Goal: Task Accomplishment & Management: Use online tool/utility

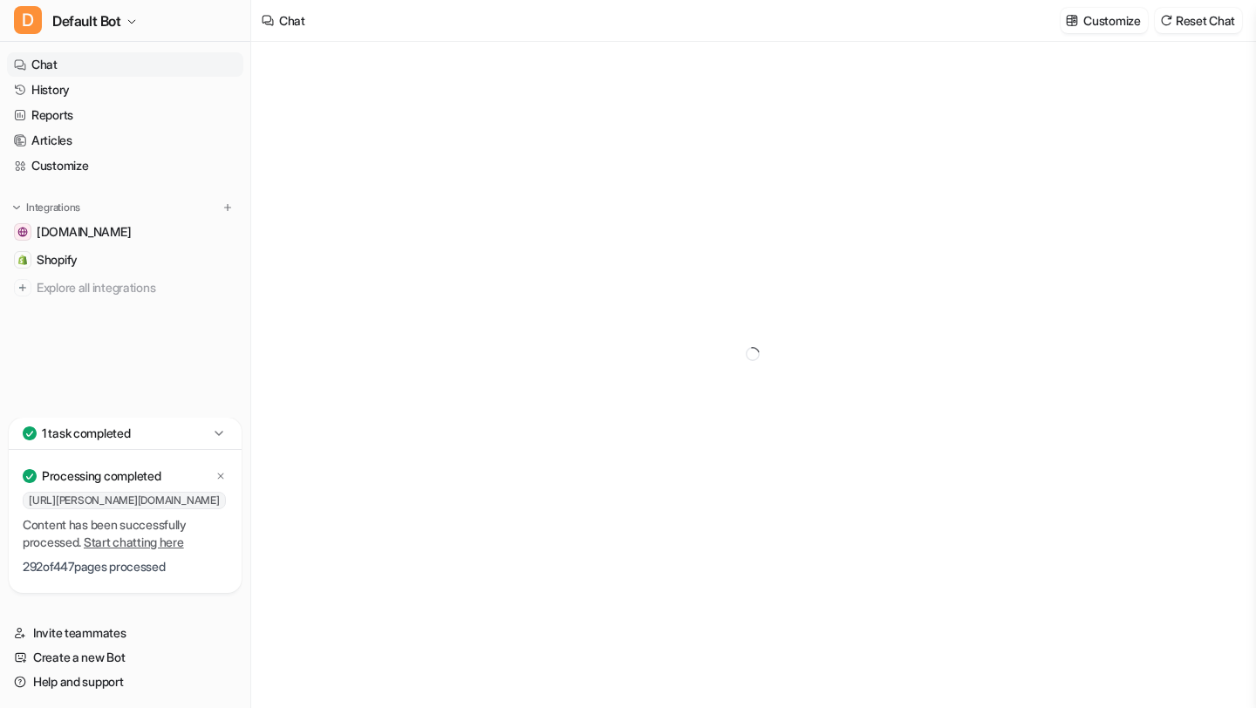
type textarea "**********"
click at [60, 262] on span "Shopify" at bounding box center [57, 259] width 41 height 17
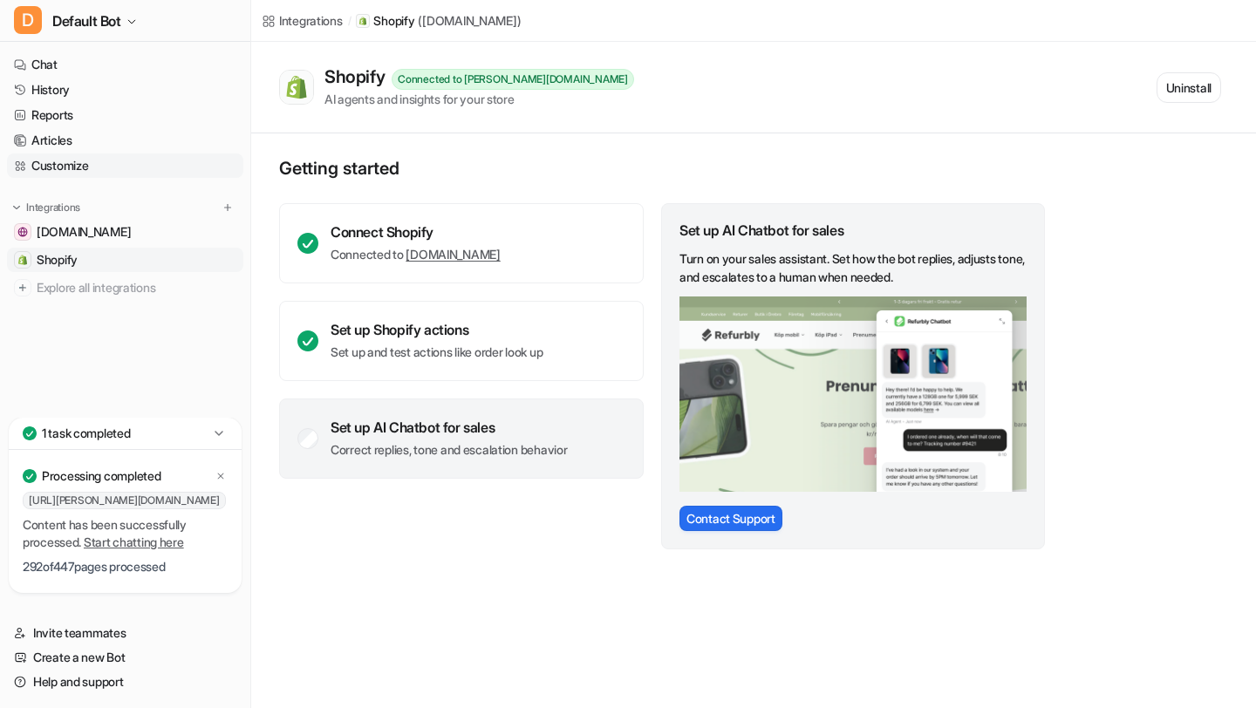
click at [118, 160] on link "Customize" at bounding box center [125, 166] width 236 height 24
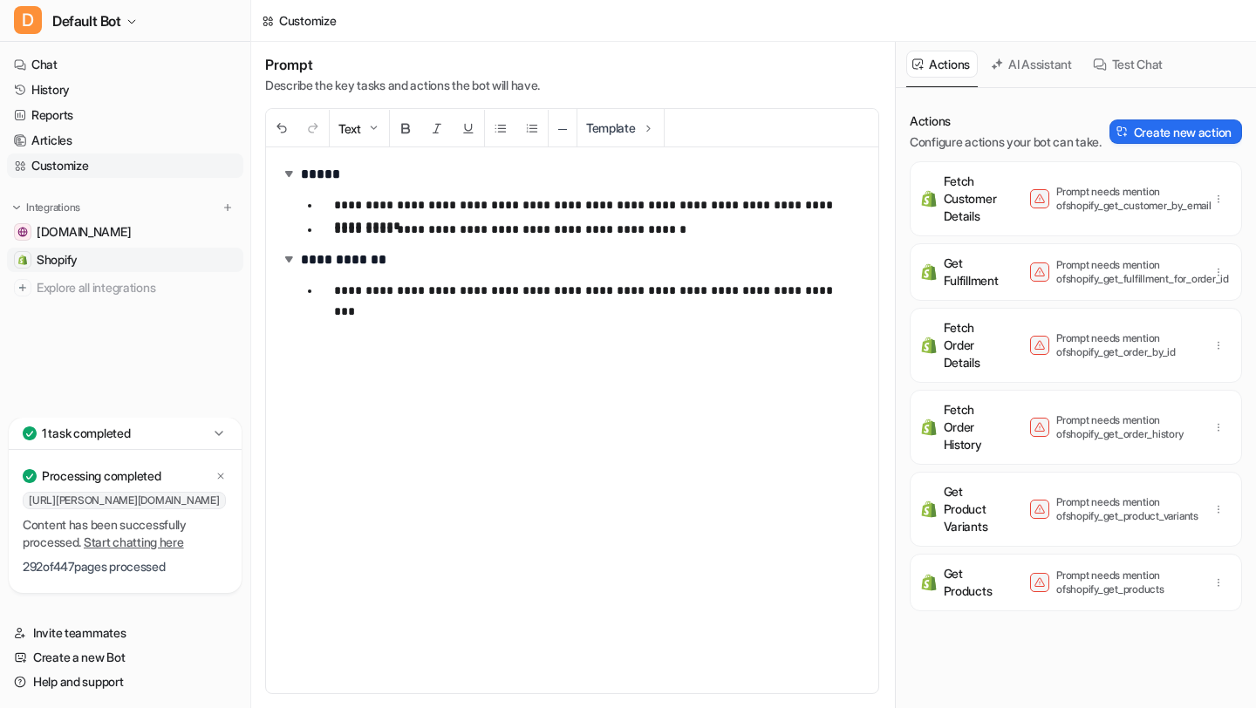
click at [180, 262] on link "Shopify" at bounding box center [125, 260] width 236 height 24
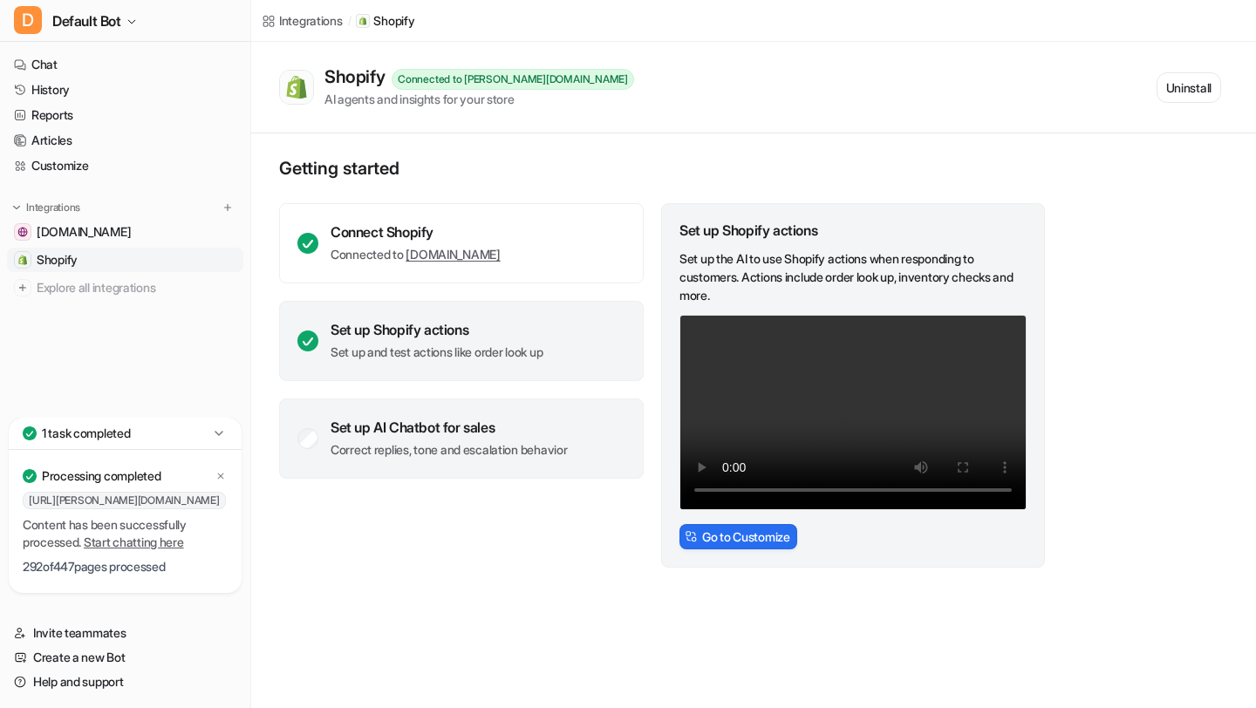
click at [404, 431] on div "Set up AI Chatbot for sales" at bounding box center [449, 427] width 236 height 17
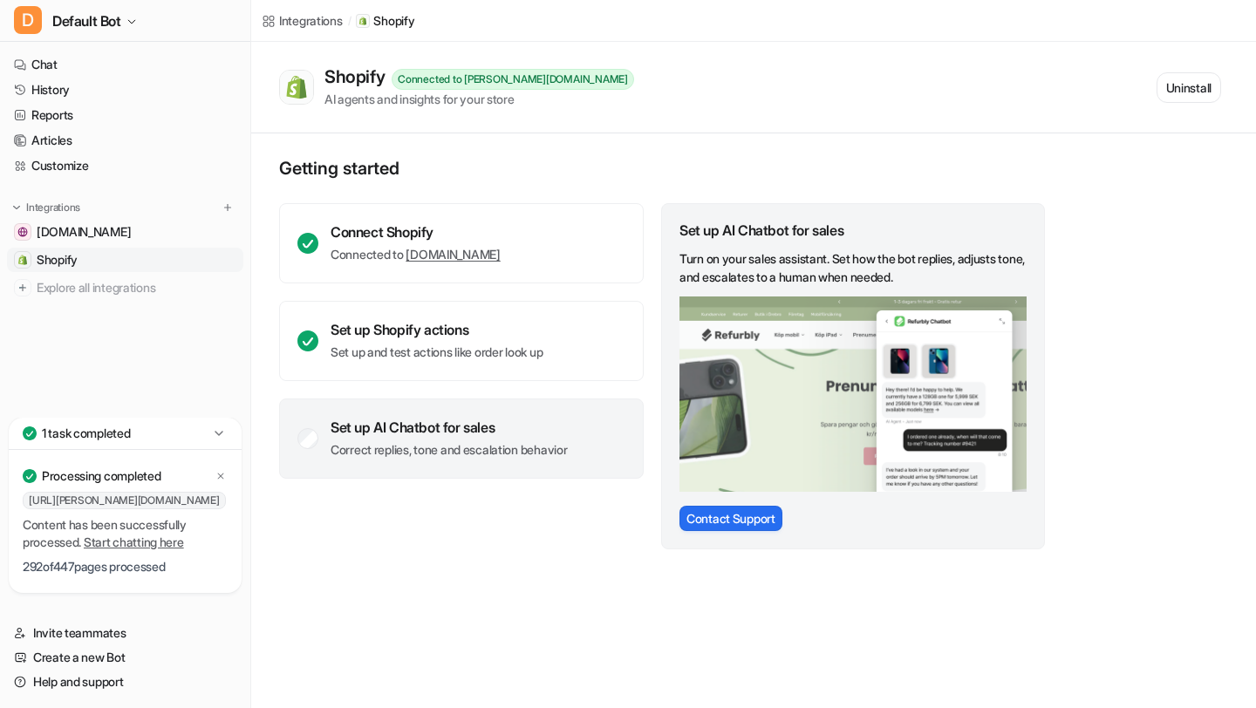
click at [588, 386] on div "Connect Shopify Connected to [PERSON_NAME][DOMAIN_NAME] Set up Shopify actions …" at bounding box center [461, 341] width 365 height 276
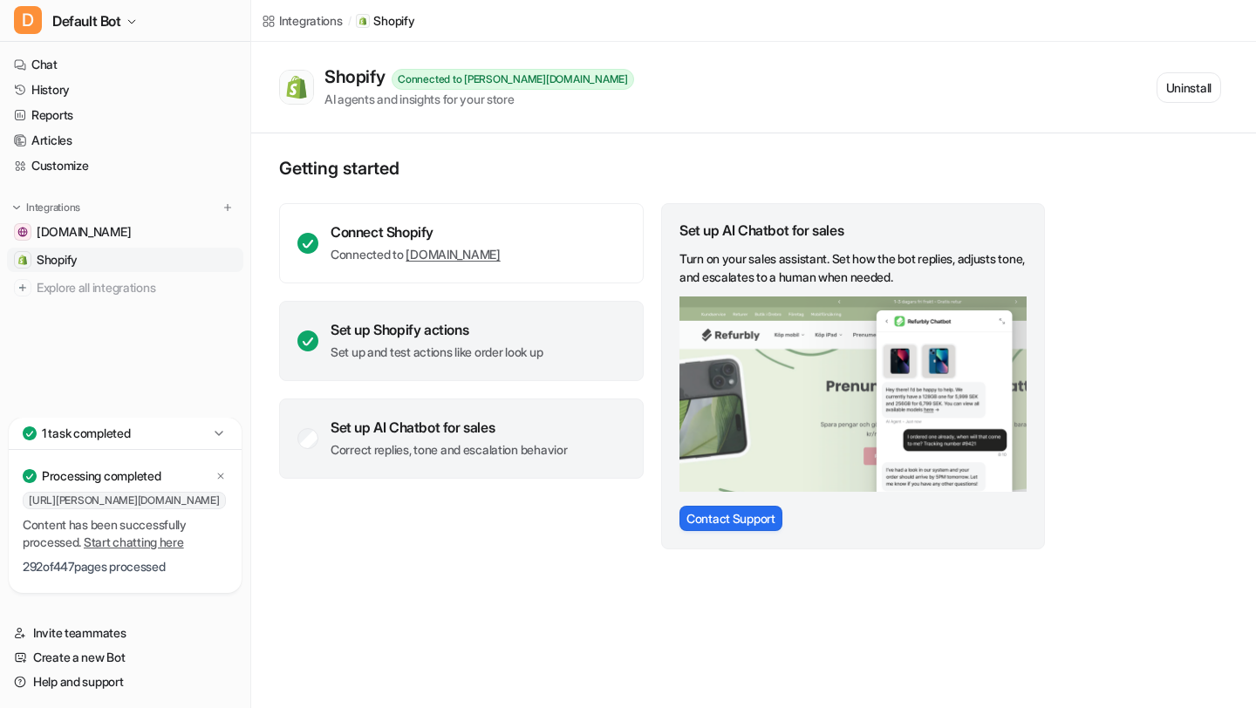
click at [570, 352] on div "Set up Shopify actions Set up and test actions like order look up" at bounding box center [461, 341] width 365 height 80
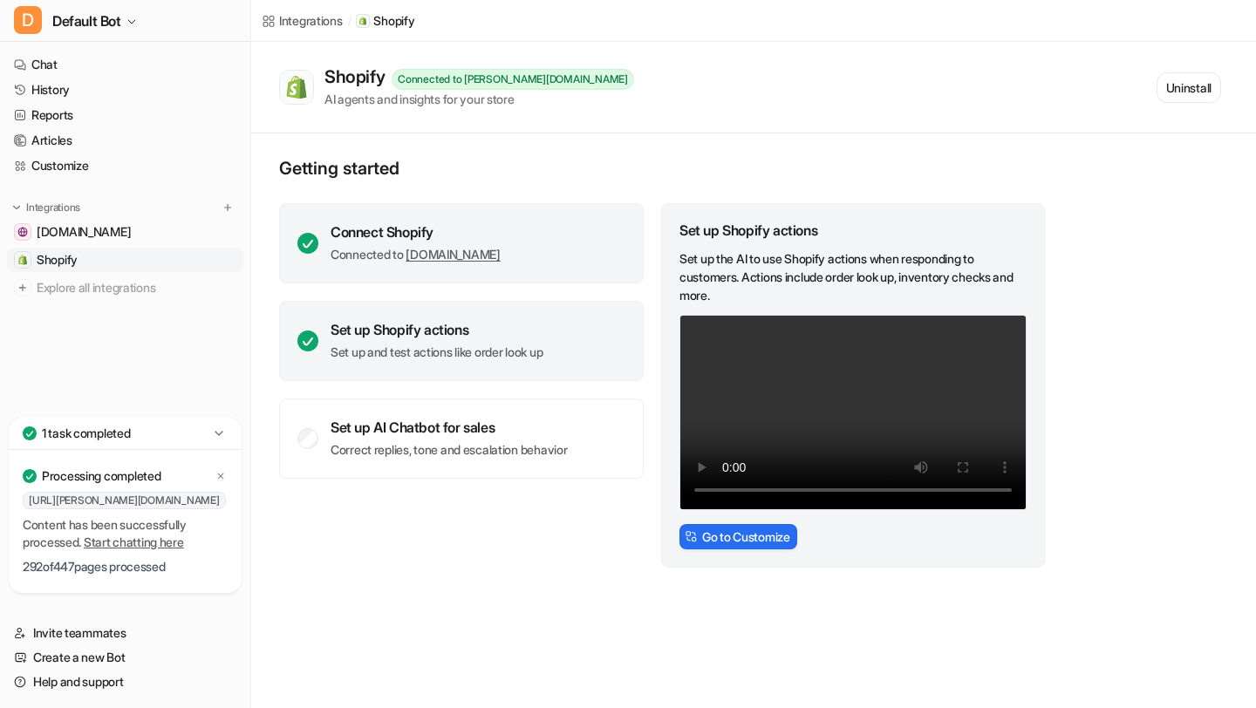
click at [584, 217] on div "Connect Shopify Connected to [PERSON_NAME][DOMAIN_NAME]" at bounding box center [461, 243] width 365 height 80
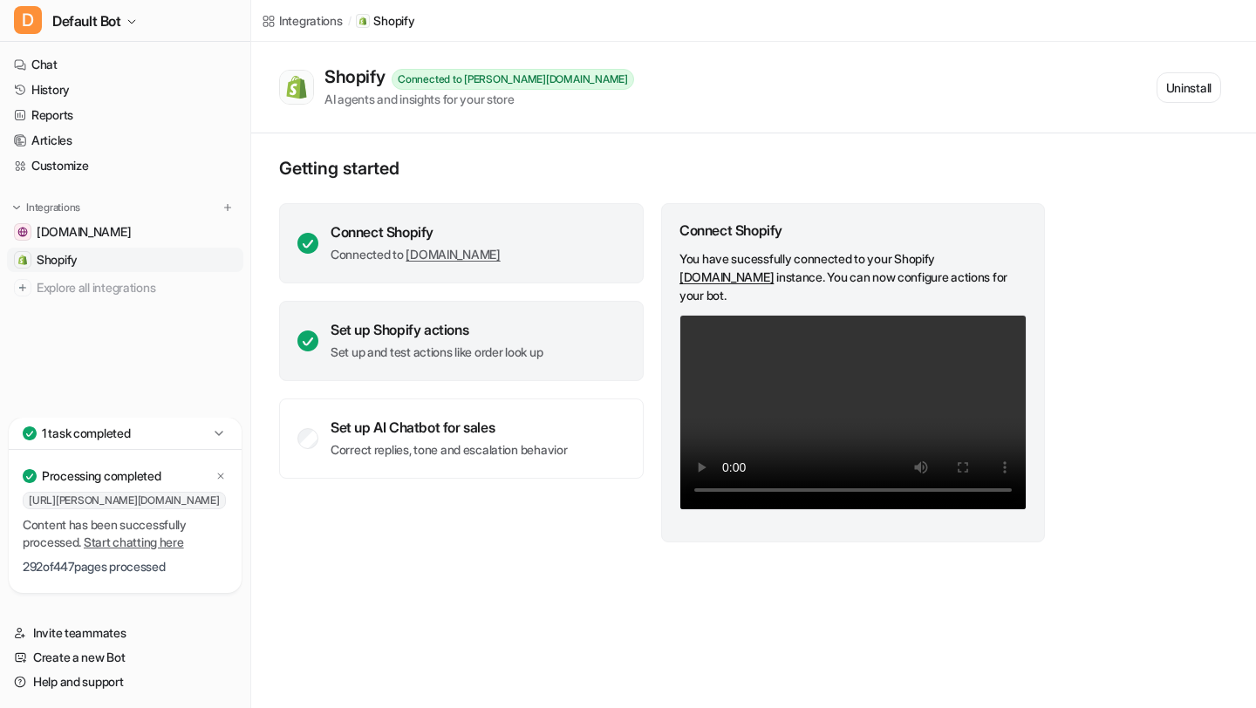
click at [574, 378] on div "Set up Shopify actions Set up and test actions like order look up" at bounding box center [461, 341] width 365 height 80
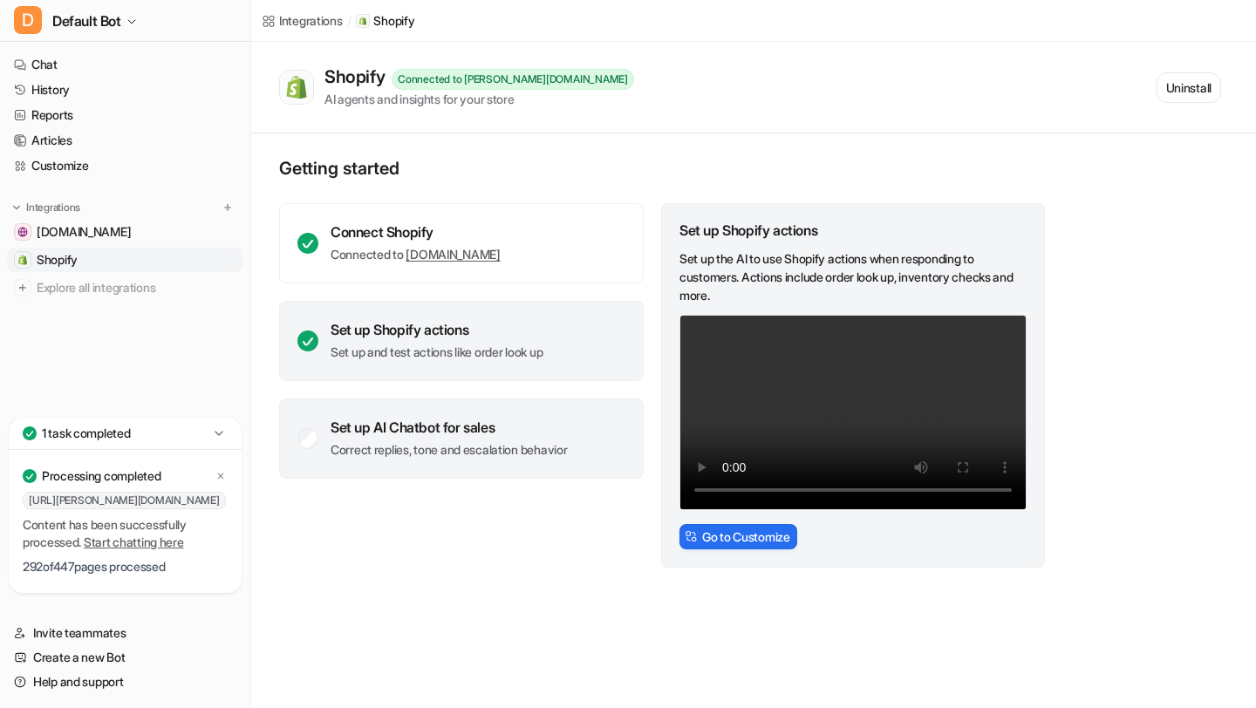
click at [552, 463] on div "Set up AI Chatbot for sales Correct replies, tone and escalation behavior" at bounding box center [461, 439] width 365 height 80
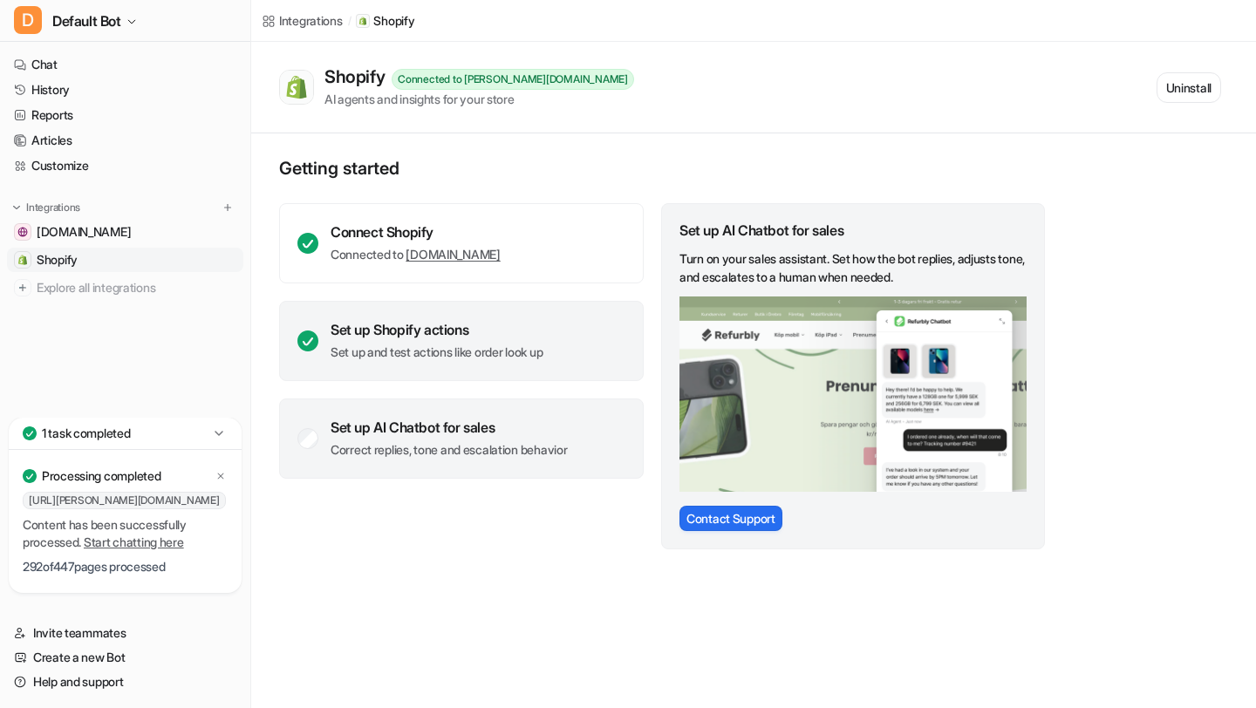
click at [507, 372] on div "Set up Shopify actions Set up and test actions like order look up" at bounding box center [461, 341] width 365 height 80
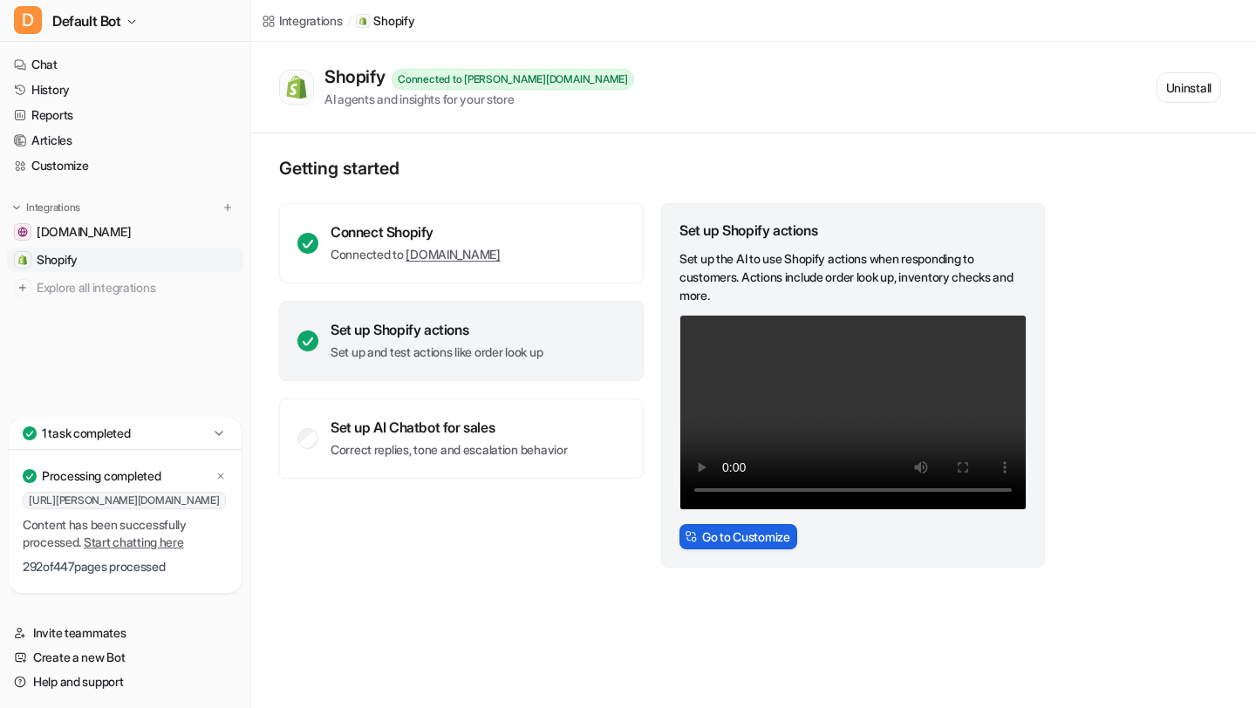
click at [713, 533] on button "Go to Customize" at bounding box center [738, 536] width 118 height 25
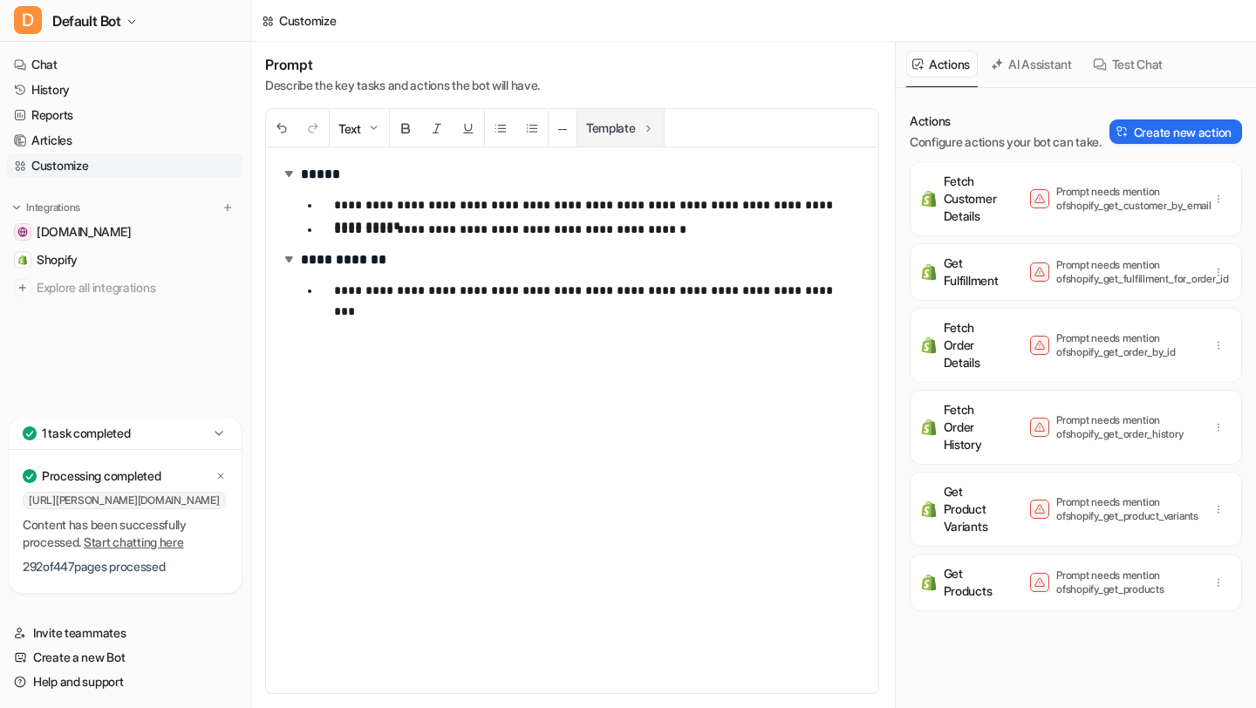
click at [631, 132] on button "Template" at bounding box center [620, 128] width 86 height 38
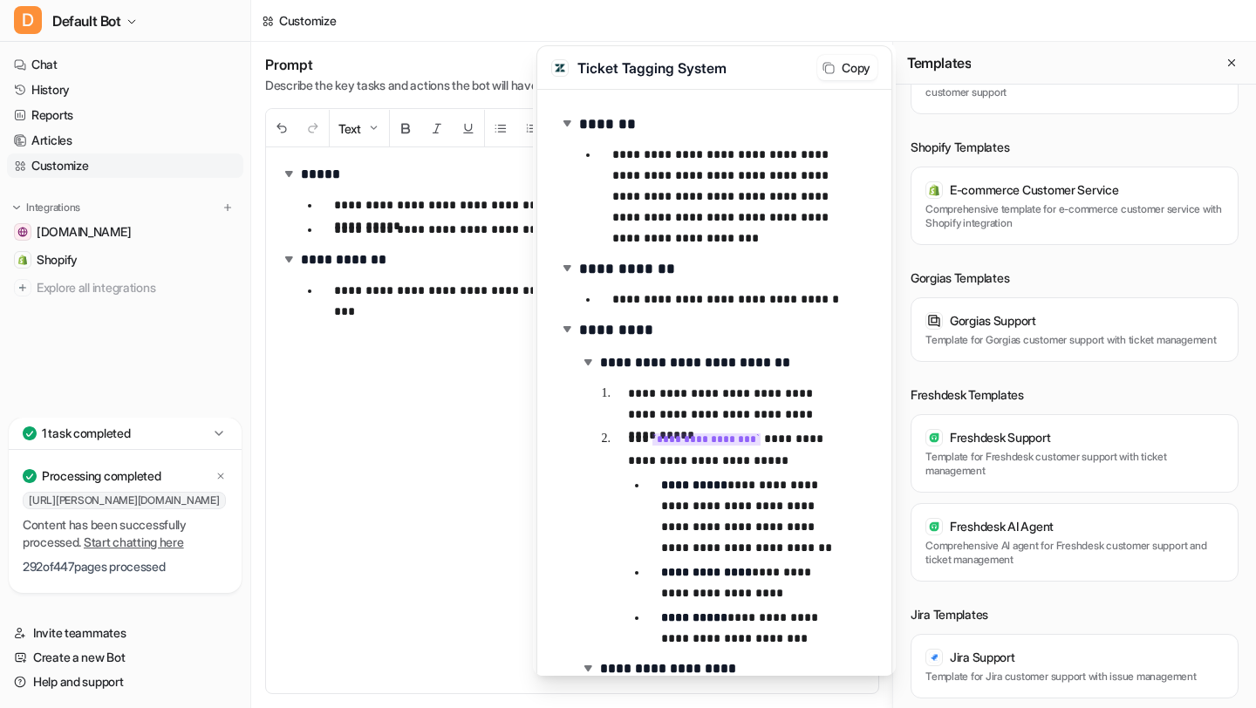
scroll to position [393, 0]
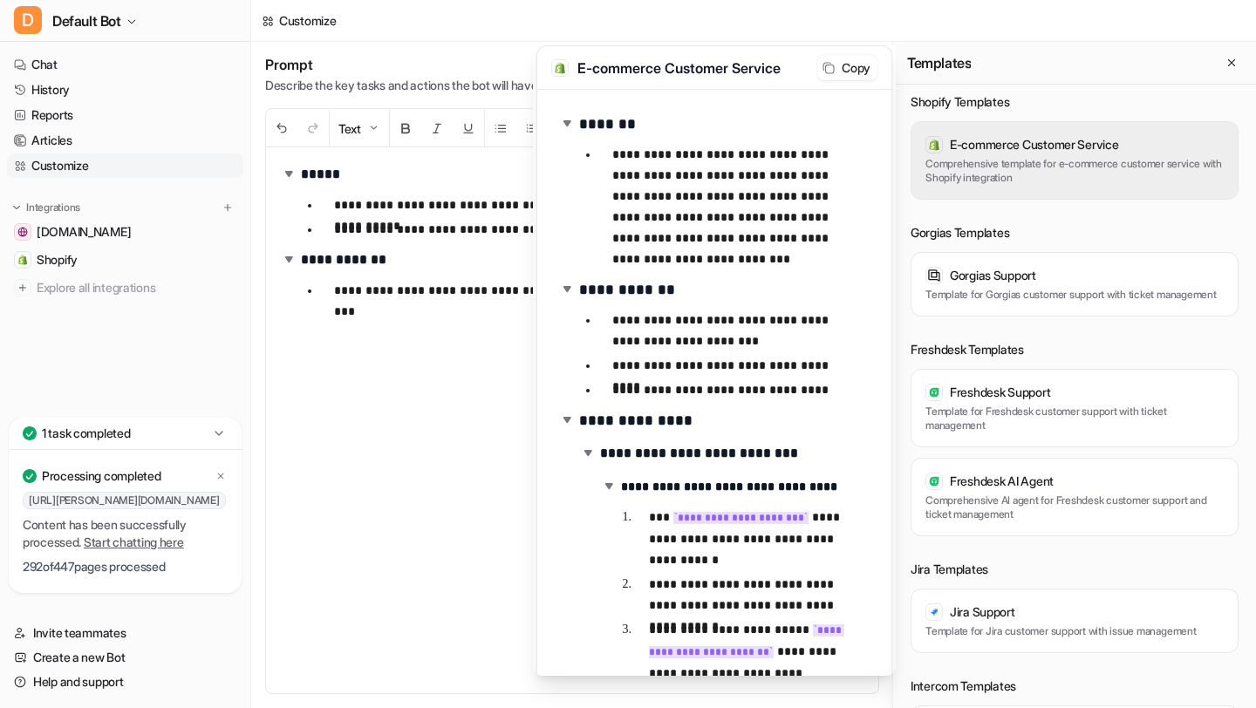
click at [1068, 167] on p "Comprehensive template for e-commerce customer service with Shopify integration" at bounding box center [1074, 171] width 298 height 28
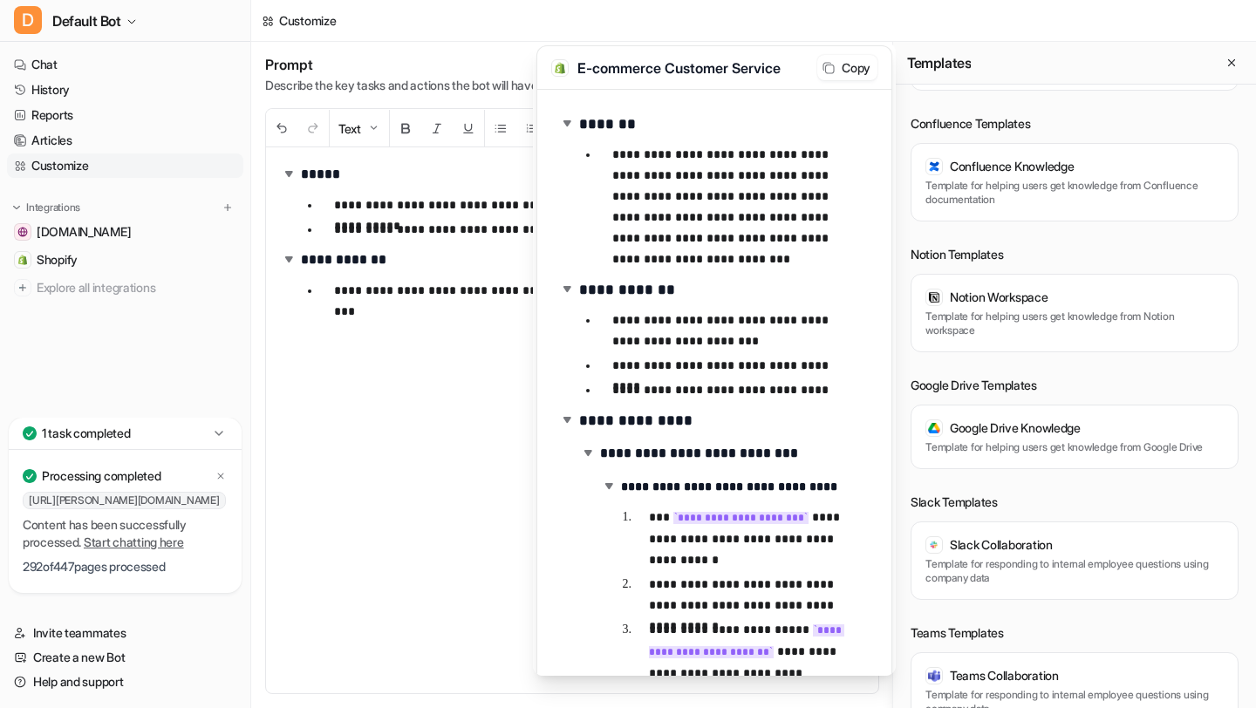
scroll to position [1168, 0]
